Goal: Task Accomplishment & Management: Complete application form

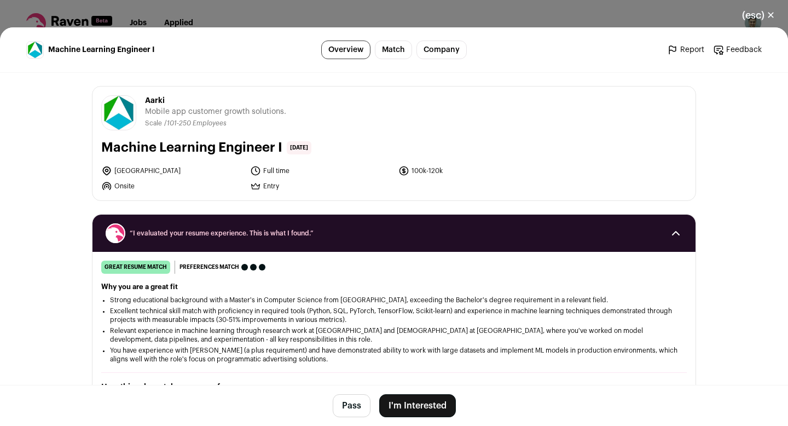
click at [415, 400] on button "I'm Interested" at bounding box center [417, 405] width 77 height 23
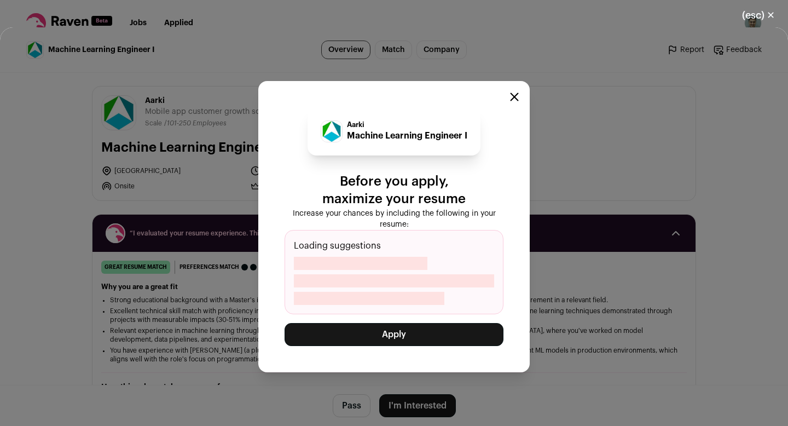
click at [386, 328] on button "Apply" at bounding box center [394, 334] width 219 height 23
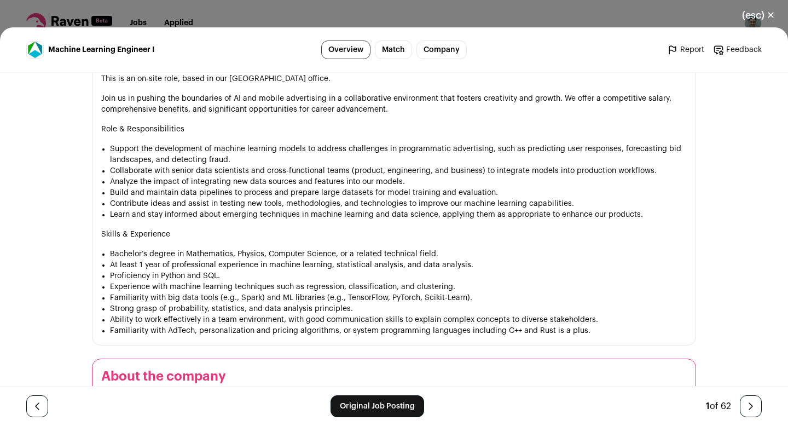
scroll to position [675, 0]
click at [750, 16] on button "(esc) ✕" at bounding box center [758, 15] width 59 height 24
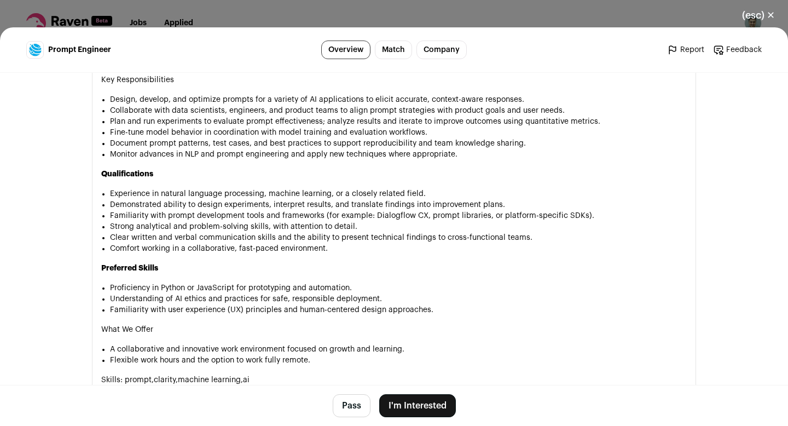
scroll to position [586, 0]
click at [357, 415] on button "Pass" at bounding box center [352, 405] width 38 height 23
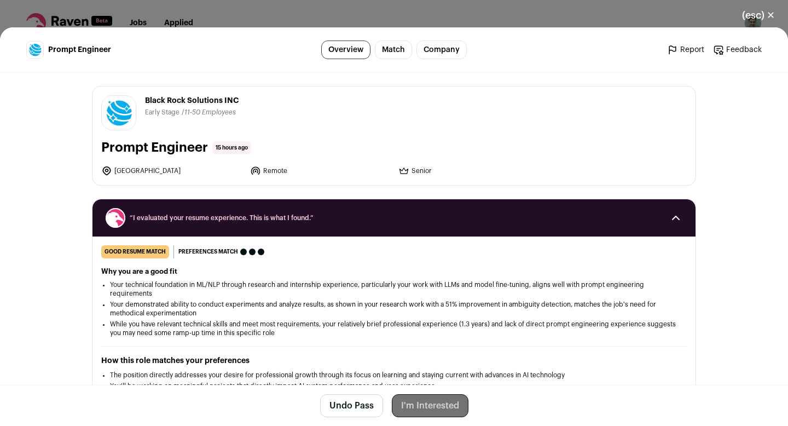
click at [765, 17] on button "(esc) ✕" at bounding box center [758, 15] width 59 height 24
